Goal: Find specific page/section: Find specific page/section

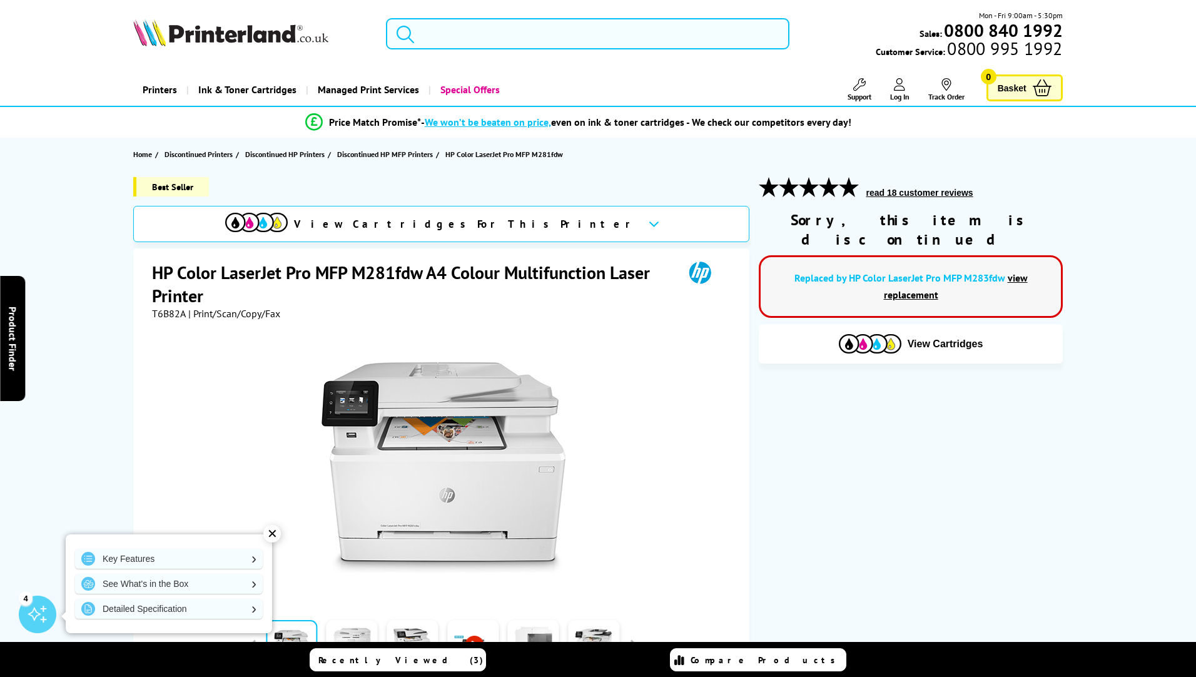
click at [458, 39] on input "search" at bounding box center [587, 33] width 403 height 31
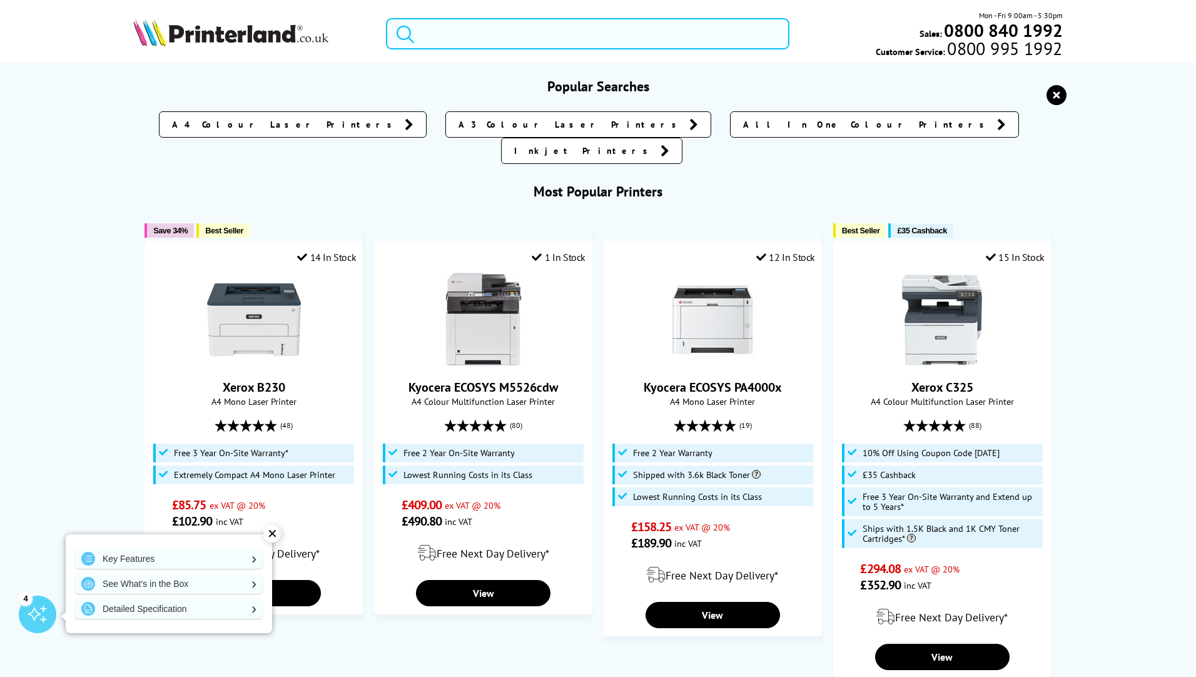
paste input "DCP-T536DW"
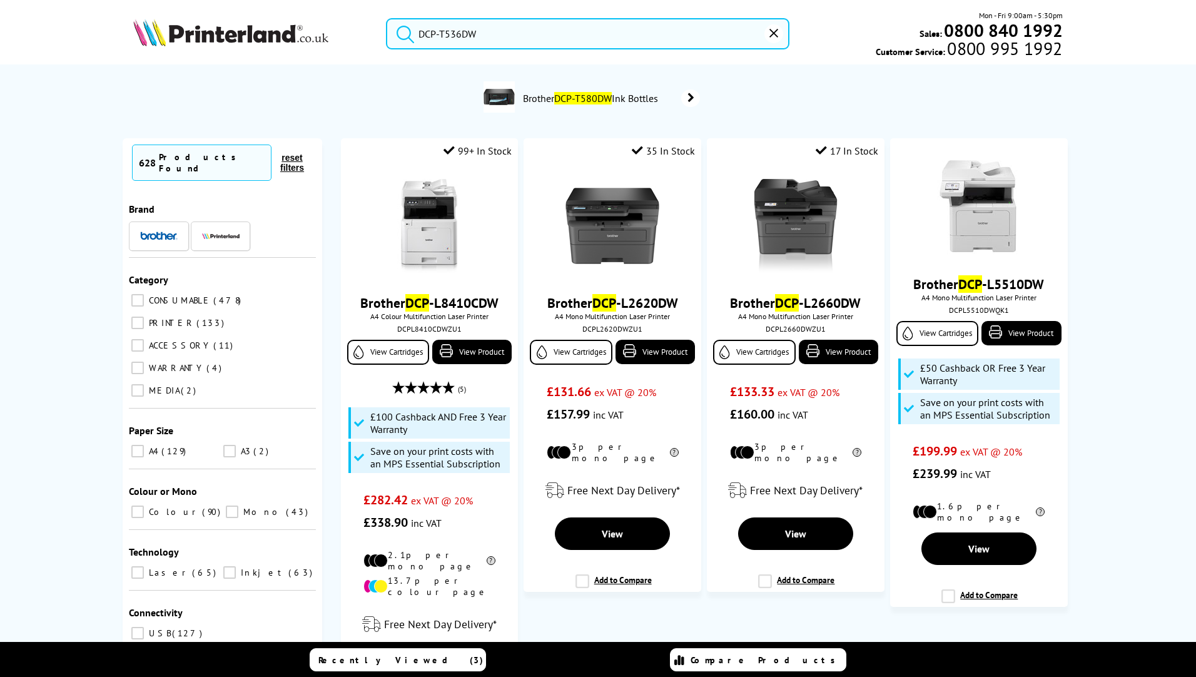
drag, startPoint x: 391, startPoint y: 39, endPoint x: 288, endPoint y: 43, distance: 103.2
click at [288, 43] on div "DCP-T536DW Mon - Fri 9:00am - 5:30pm Sales: 0800 840 1992 Customer Service: 080…" at bounding box center [598, 36] width 1001 height 55
click at [505, 35] on input "DCP-T536DW" at bounding box center [587, 33] width 403 height 31
click at [439, 31] on input "DCP-T536DW" at bounding box center [587, 33] width 403 height 31
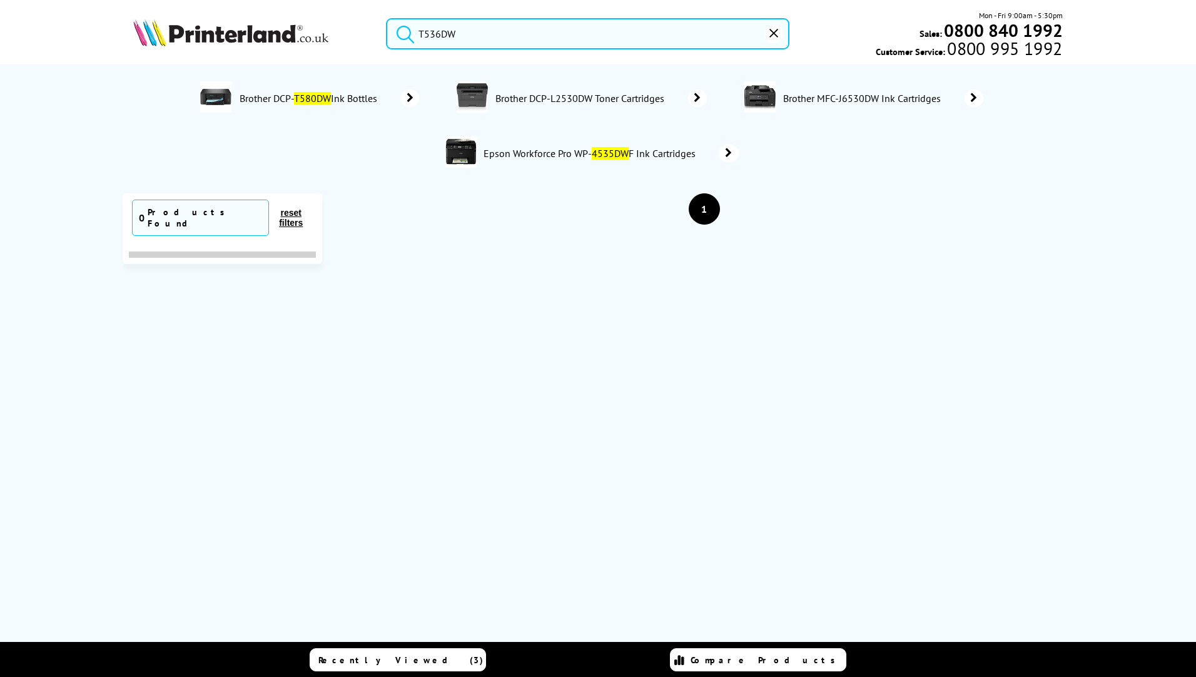
click at [478, 33] on input "T536DW" at bounding box center [587, 33] width 403 height 31
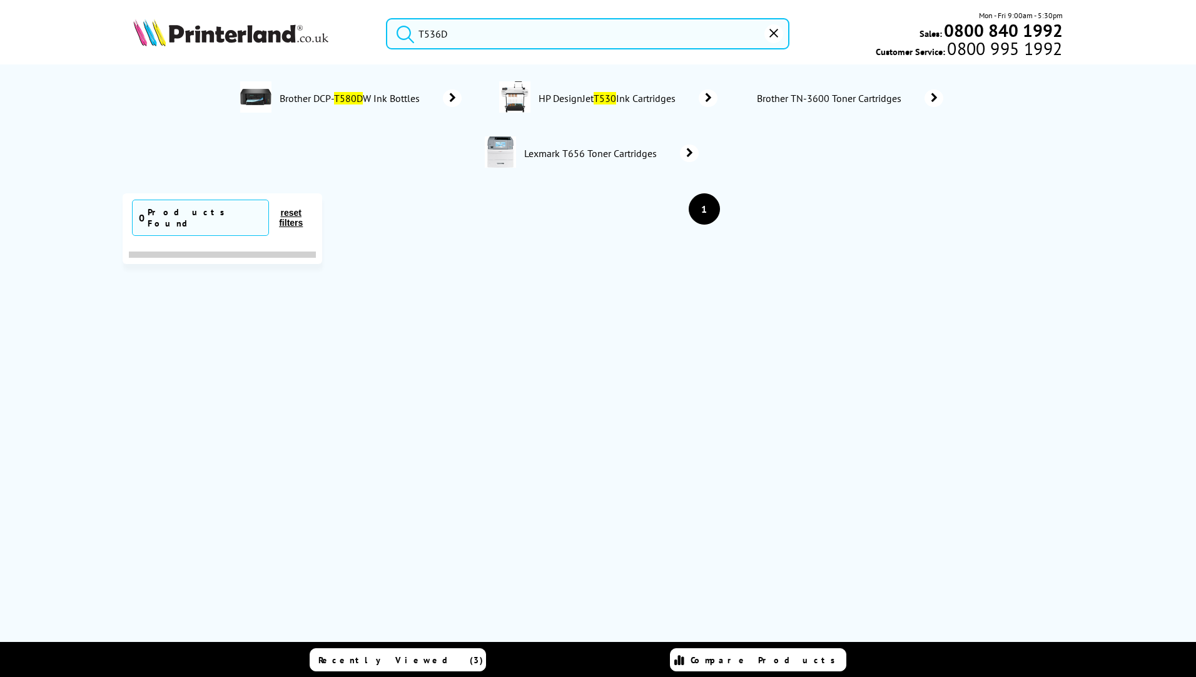
type input "T536"
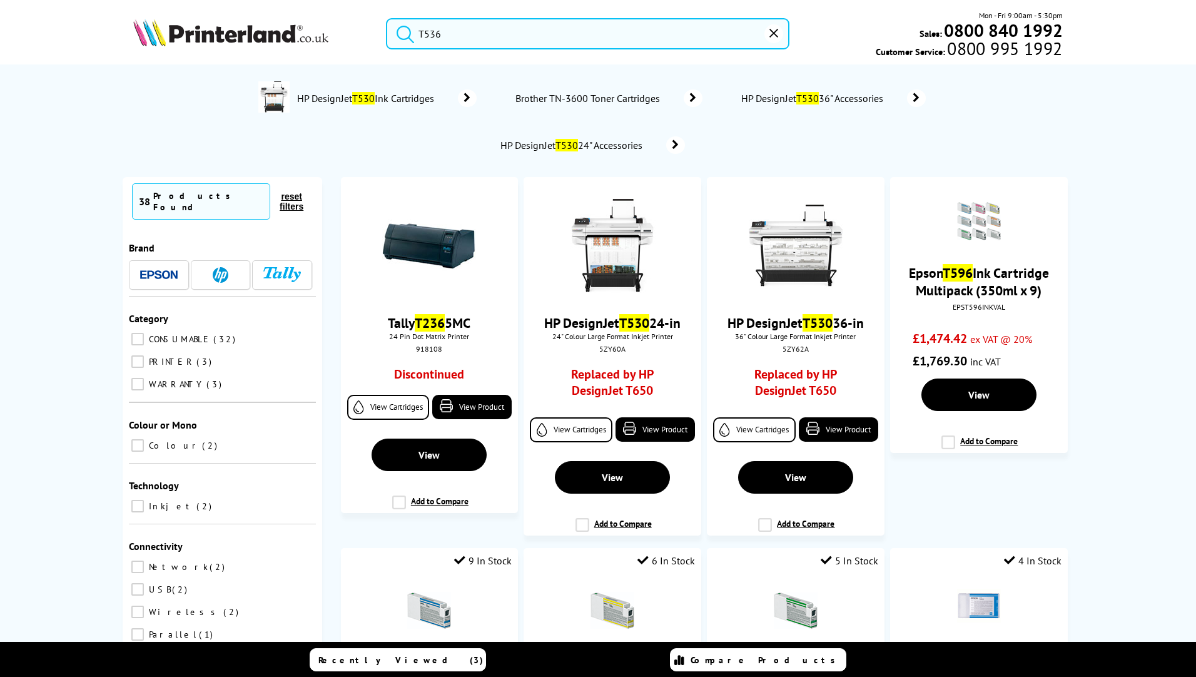
drag, startPoint x: 472, startPoint y: 36, endPoint x: 328, endPoint y: 36, distance: 143.2
click at [328, 36] on div "T536 Mon - Fri 9:00am - 5:30pm Sales: 0800 840 1992 Customer Service: 0800 995 …" at bounding box center [598, 36] width 1001 height 55
